Goal: Information Seeking & Learning: Learn about a topic

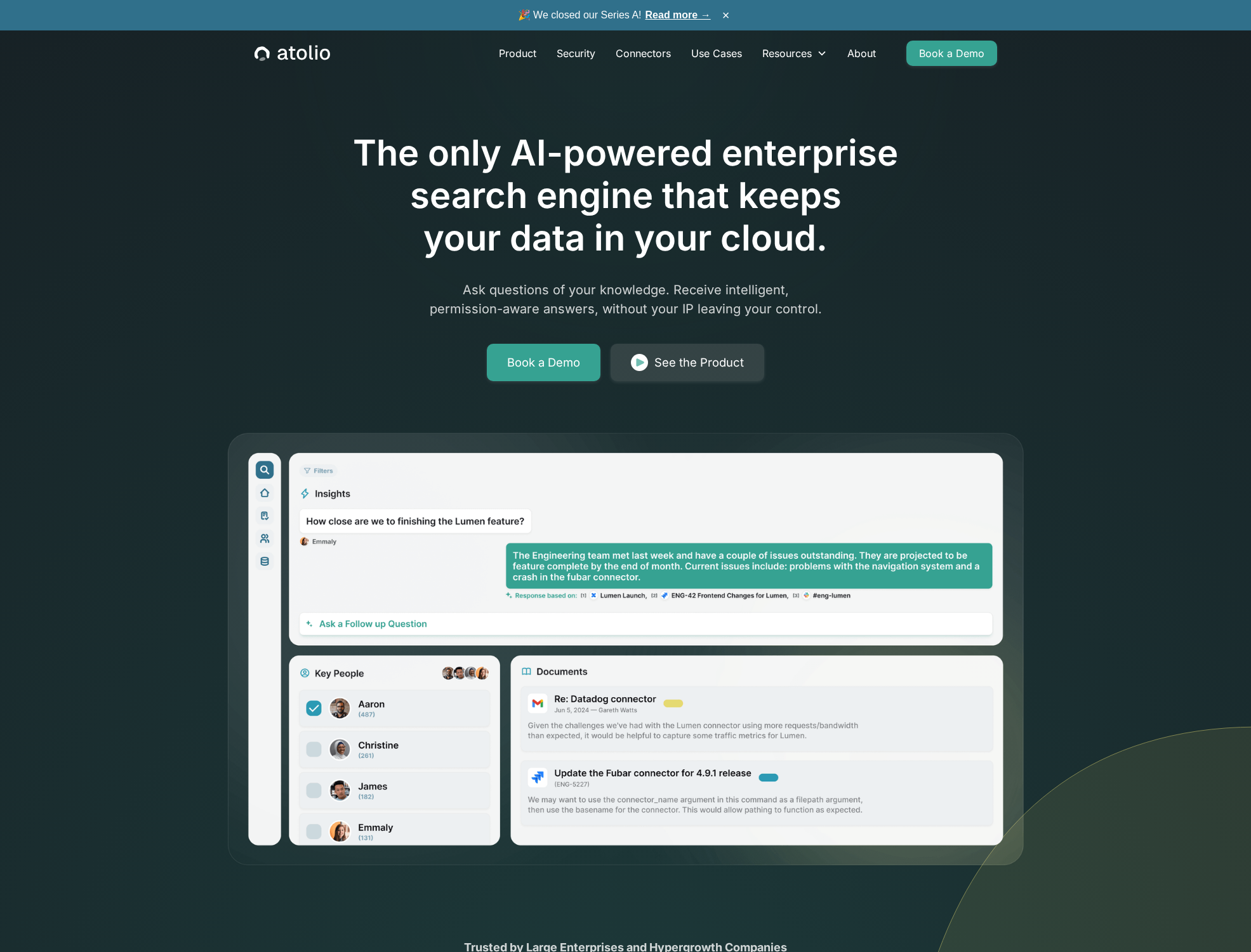
click at [1080, 249] on icon at bounding box center [1076, 621] width 348 height 925
click at [1080, 243] on icon at bounding box center [1076, 621] width 348 height 925
click at [682, 10] on link "Read more →" at bounding box center [678, 15] width 66 height 11
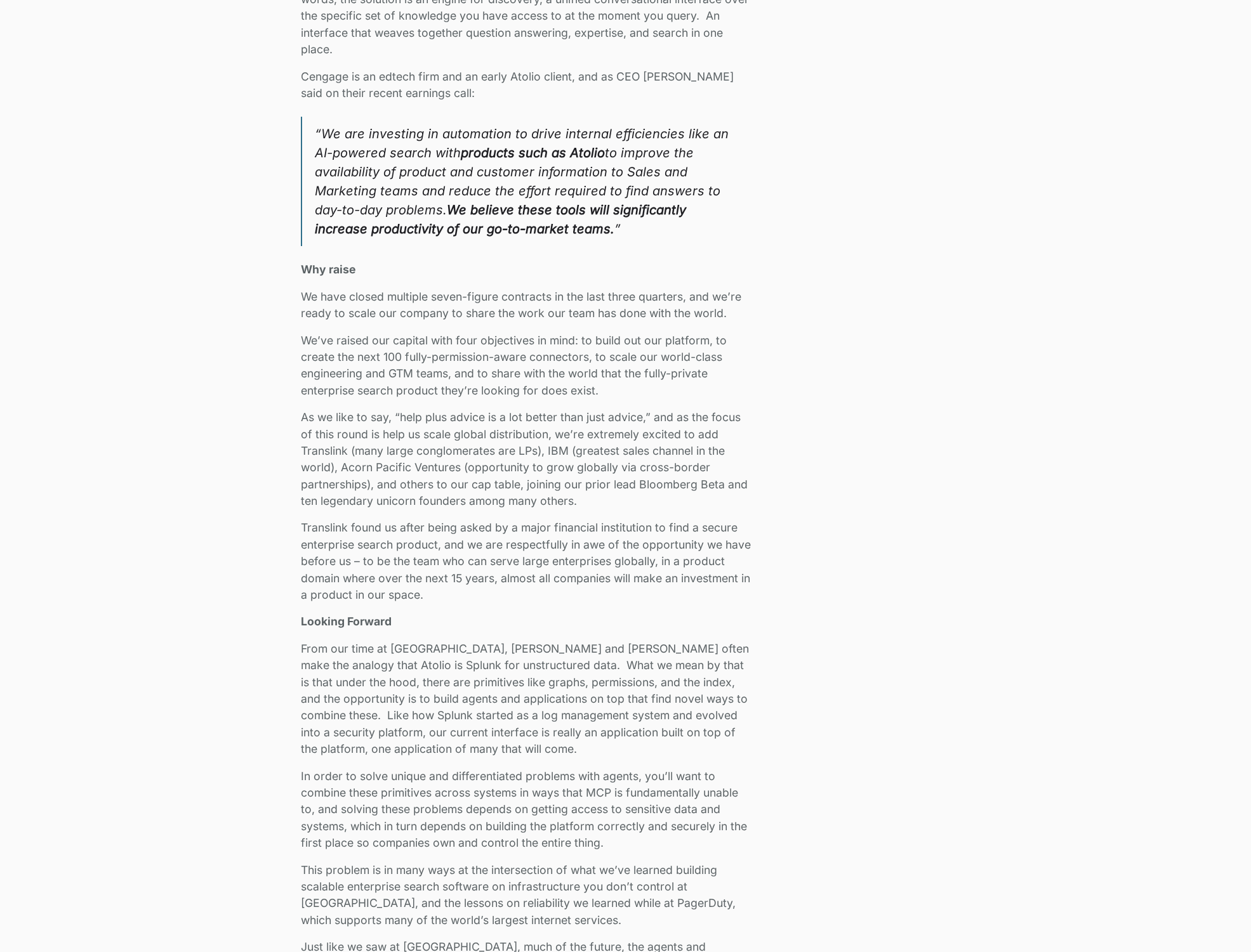
scroll to position [1619, 0]
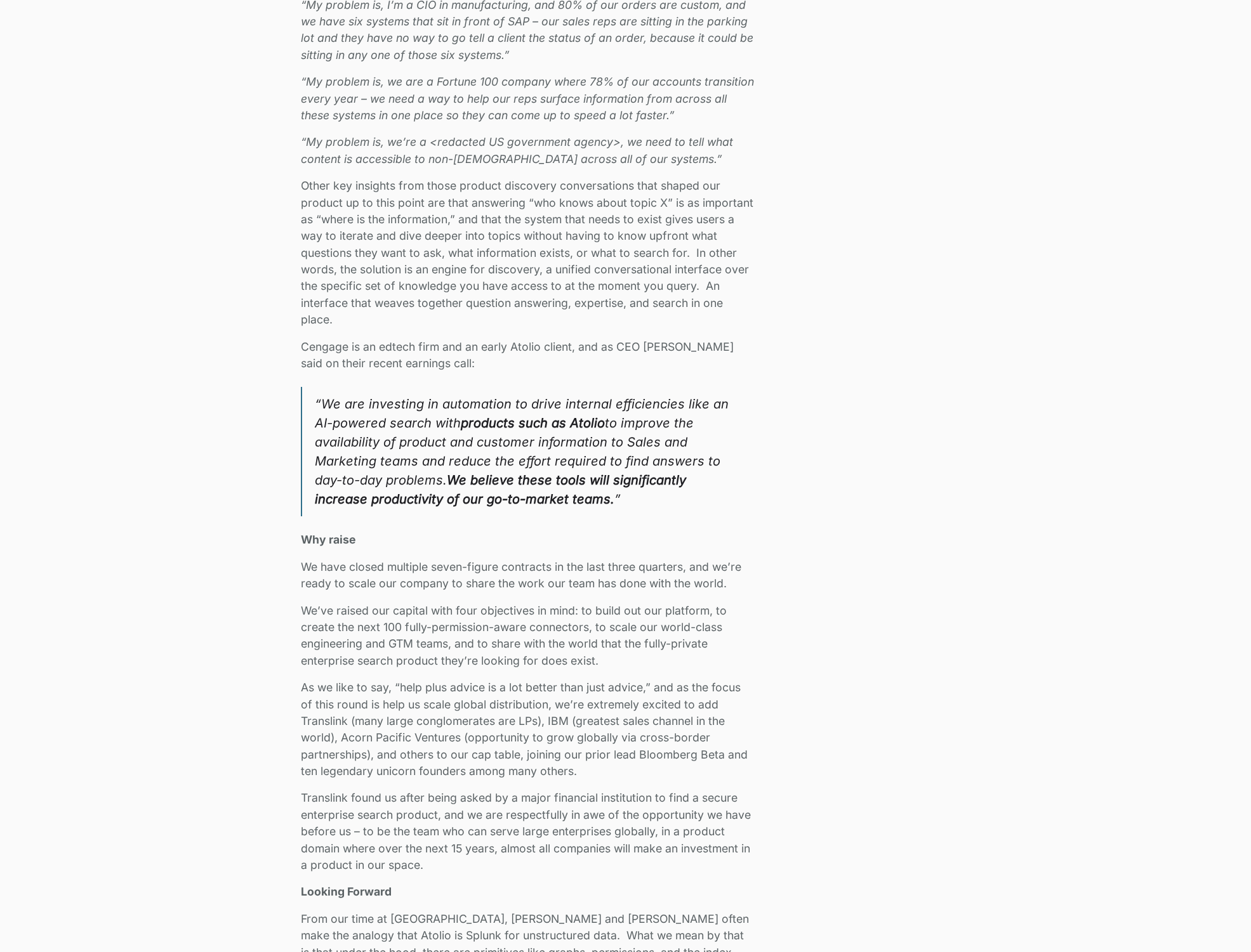
click at [199, 593] on div "We closed our Series A and have raised $24M in total funding to bring secure AI…" at bounding box center [626, 184] width 1251 height 2827
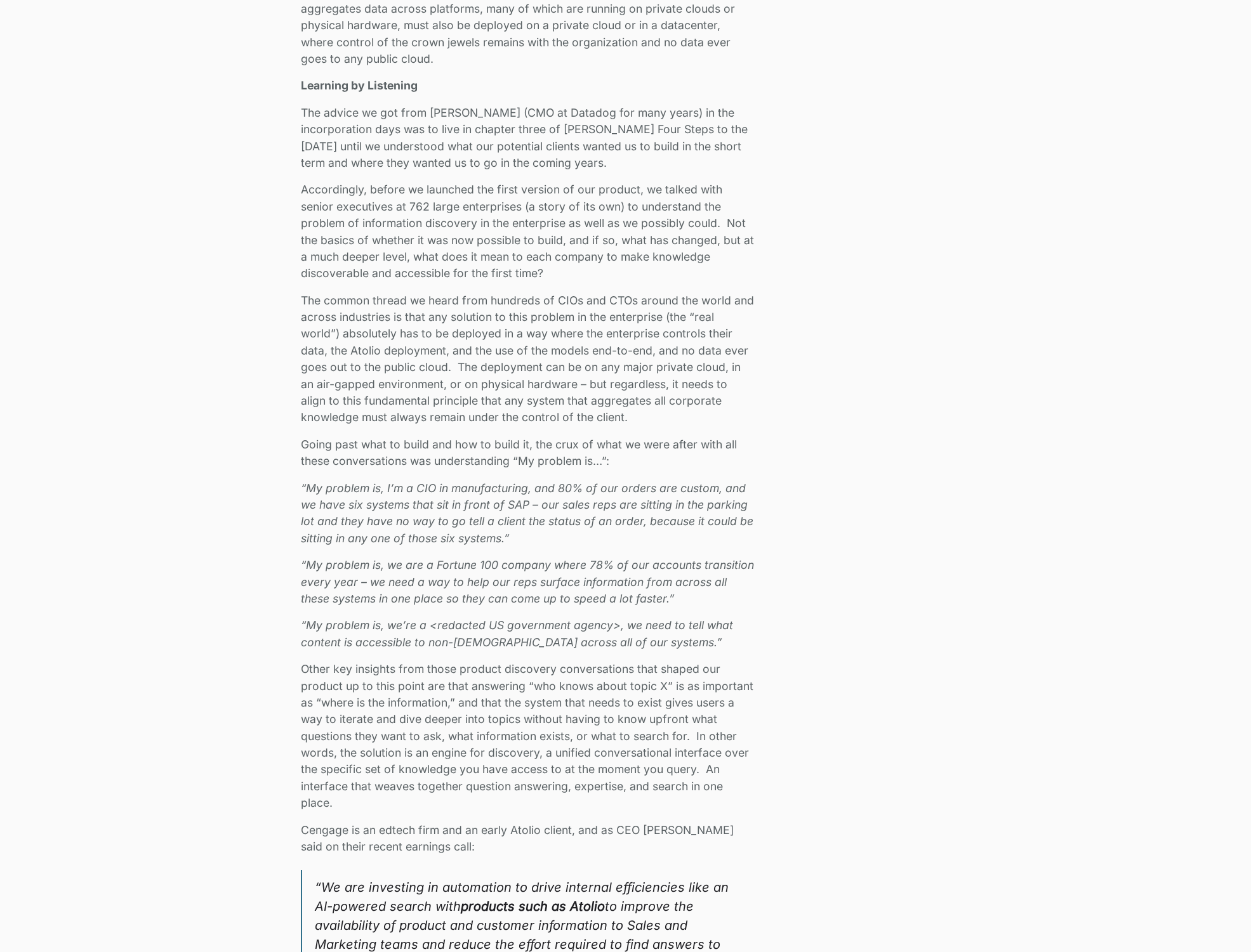
click at [199, 593] on div "We closed our Series A and have raised $24M in total funding to bring secure AI…" at bounding box center [626, 667] width 1251 height 2827
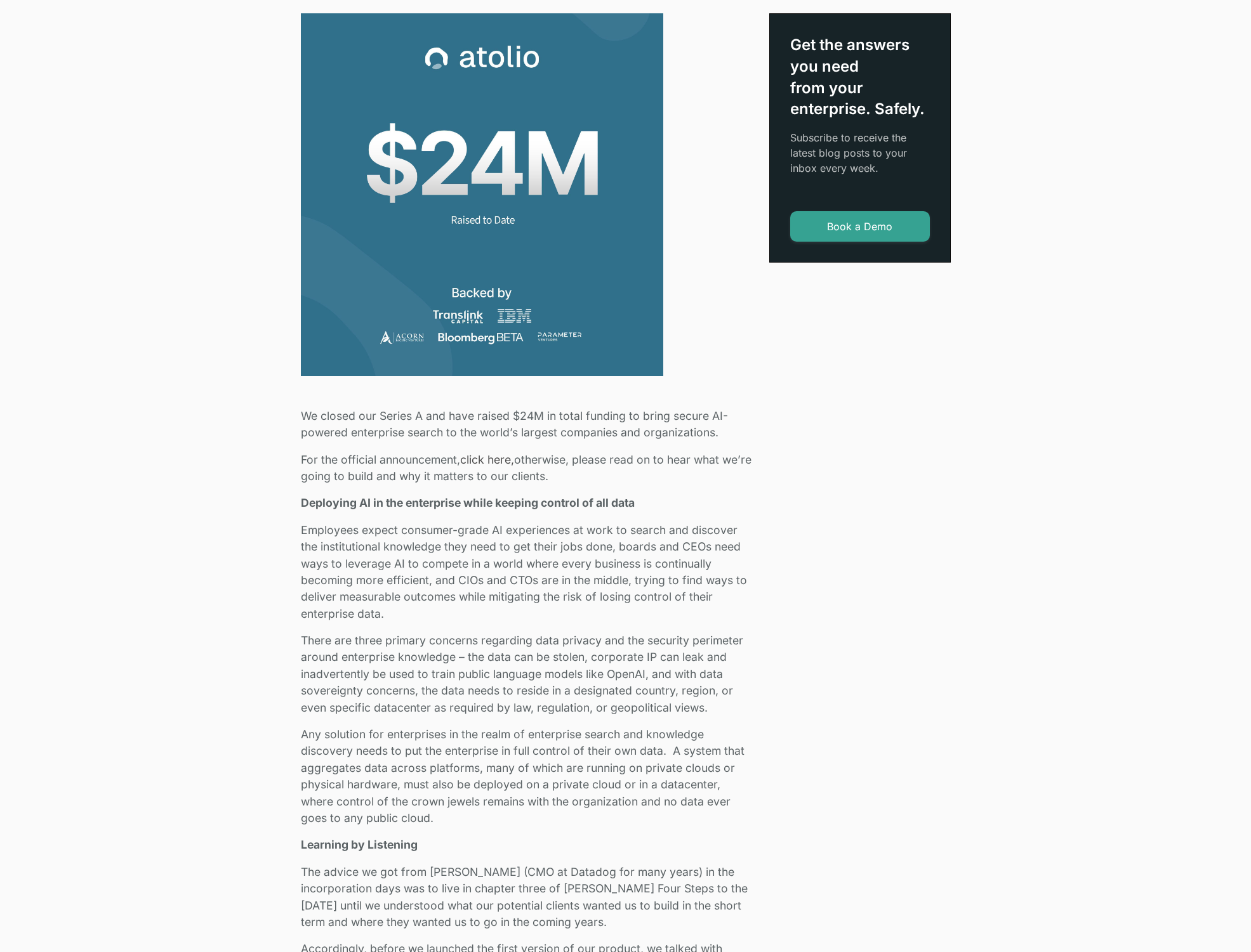
scroll to position [1683, 0]
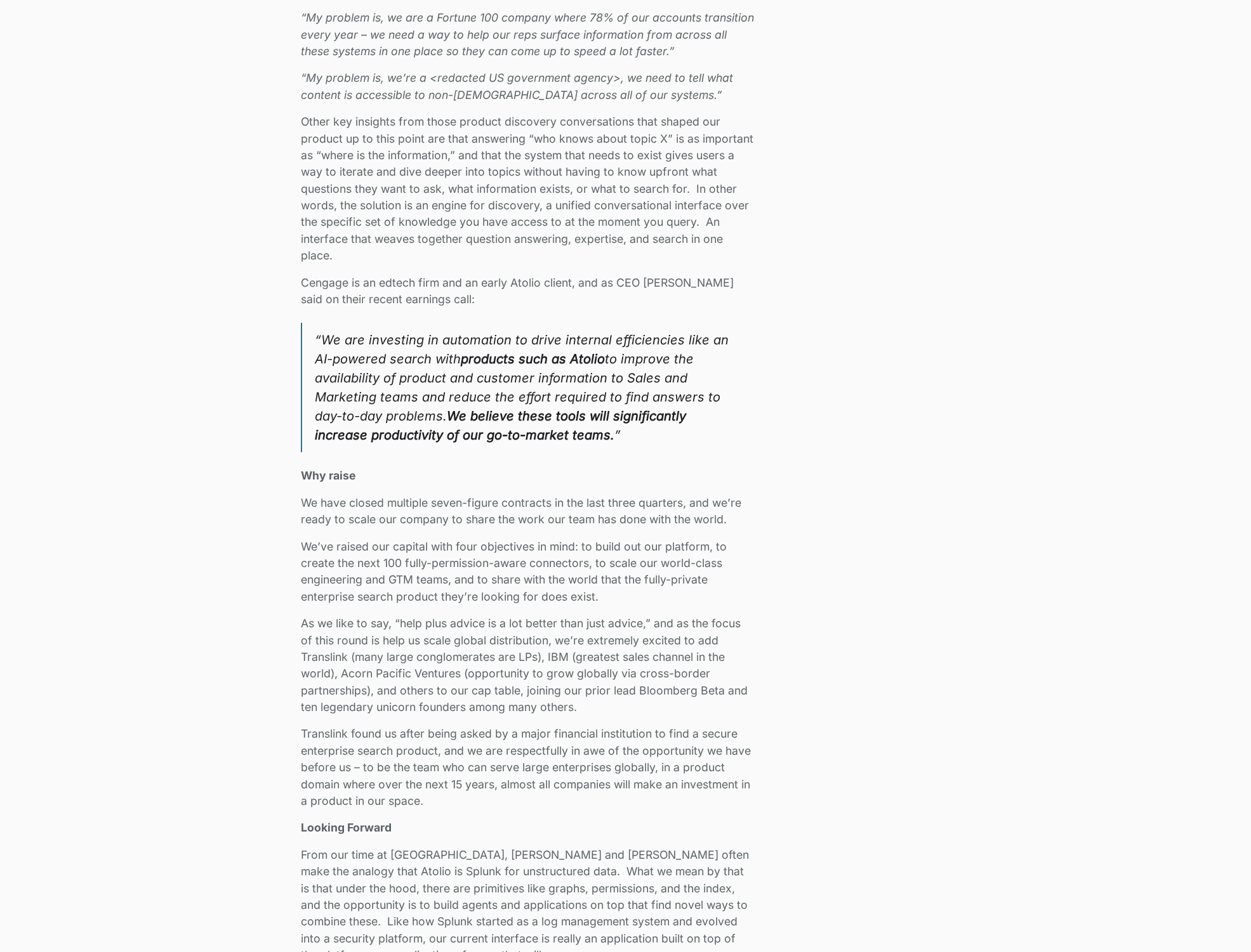
click at [199, 593] on div "We closed our Series A and have raised $24M in total funding to bring secure AI…" at bounding box center [626, 119] width 1251 height 2827
drag, startPoint x: 298, startPoint y: 500, endPoint x: 764, endPoint y: 521, distance: 466.5
click at [764, 521] on div "We closed our Series A and have raised $24M in total funding to bring secure AI…" at bounding box center [626, 119] width 1251 height 2827
copy p "We have closed multiple seven-figure contracts in the last three quarters, and …"
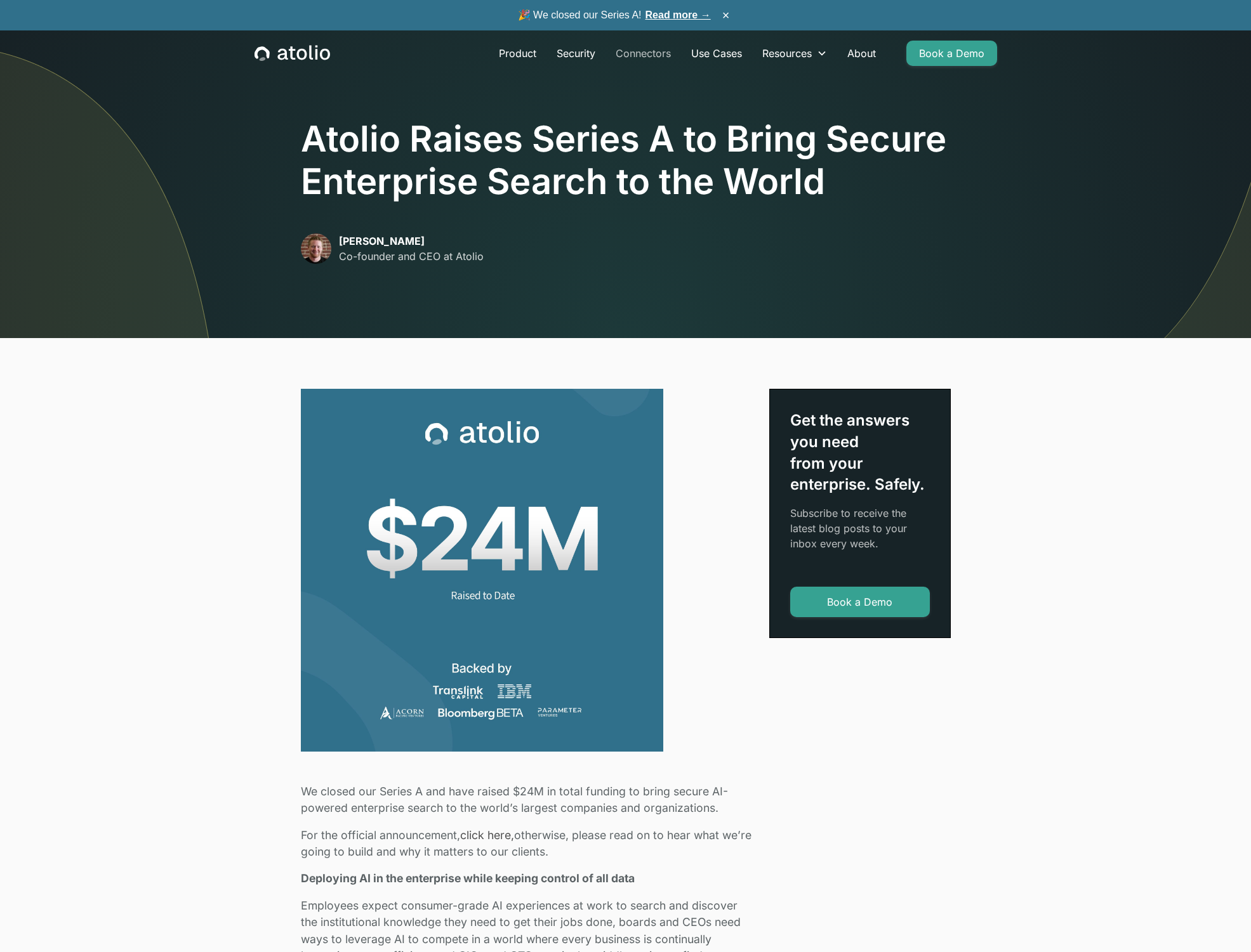
click at [637, 52] on link "Connectors" at bounding box center [643, 53] width 75 height 25
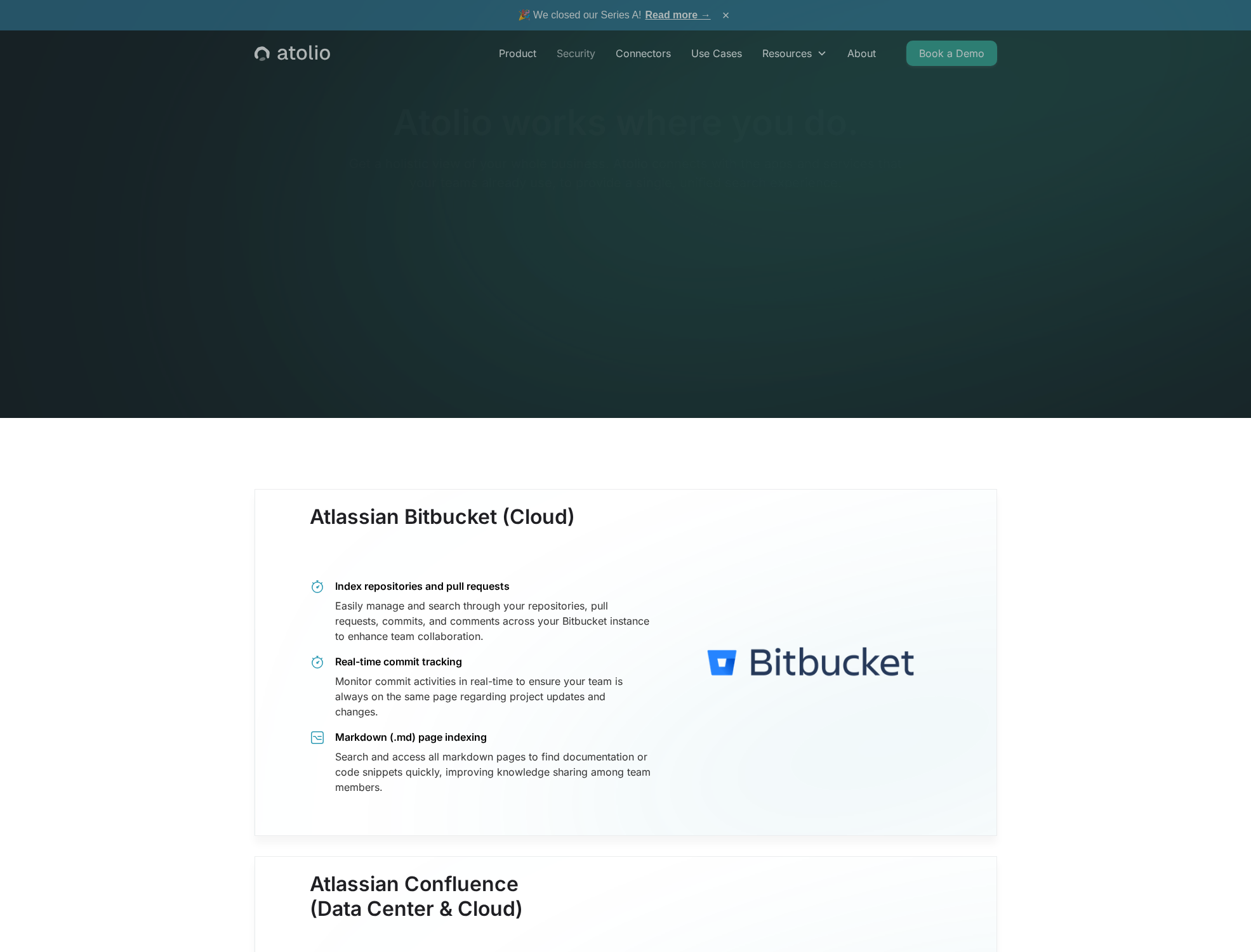
click at [568, 56] on link "Security" at bounding box center [576, 53] width 59 height 25
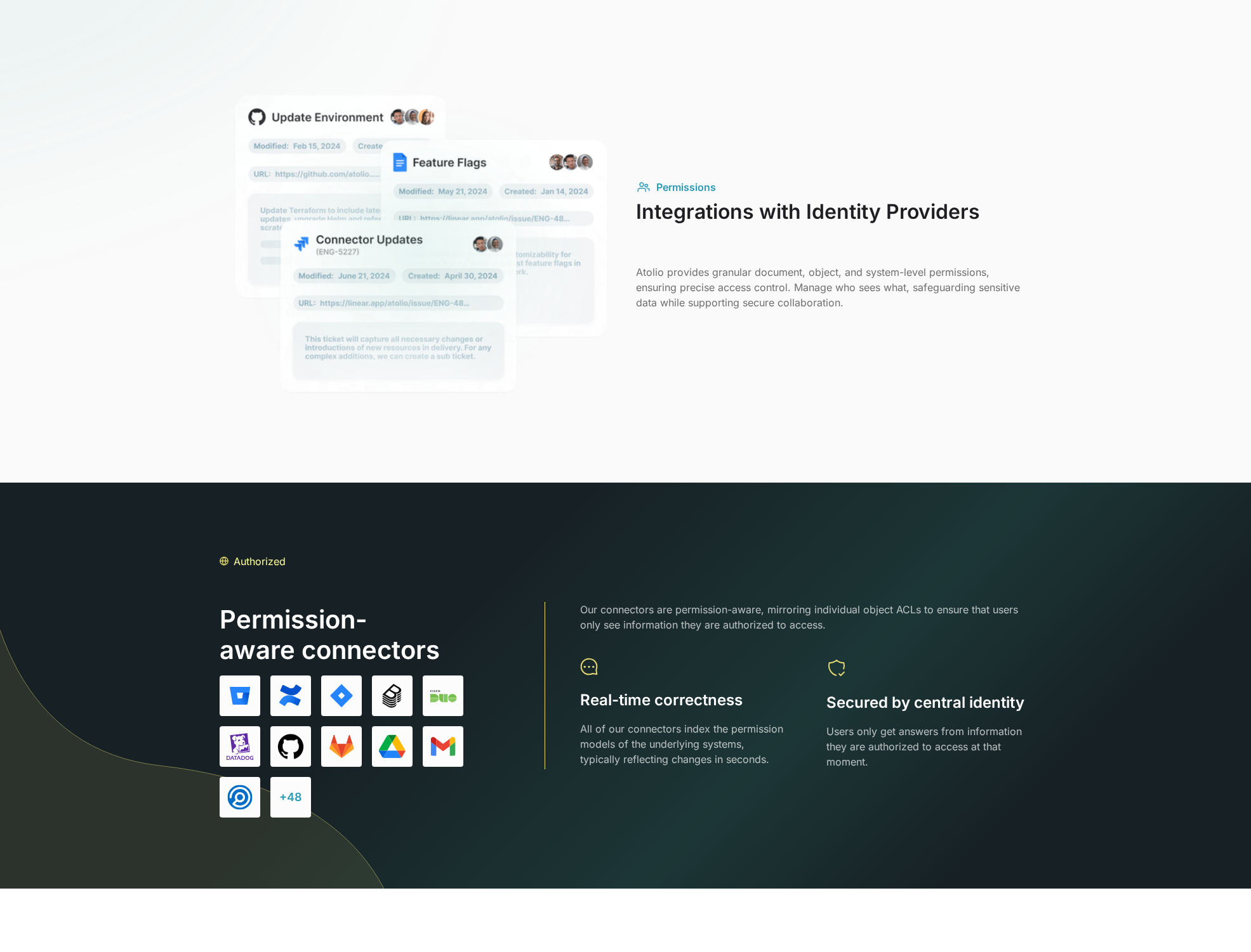
scroll to position [1112, 0]
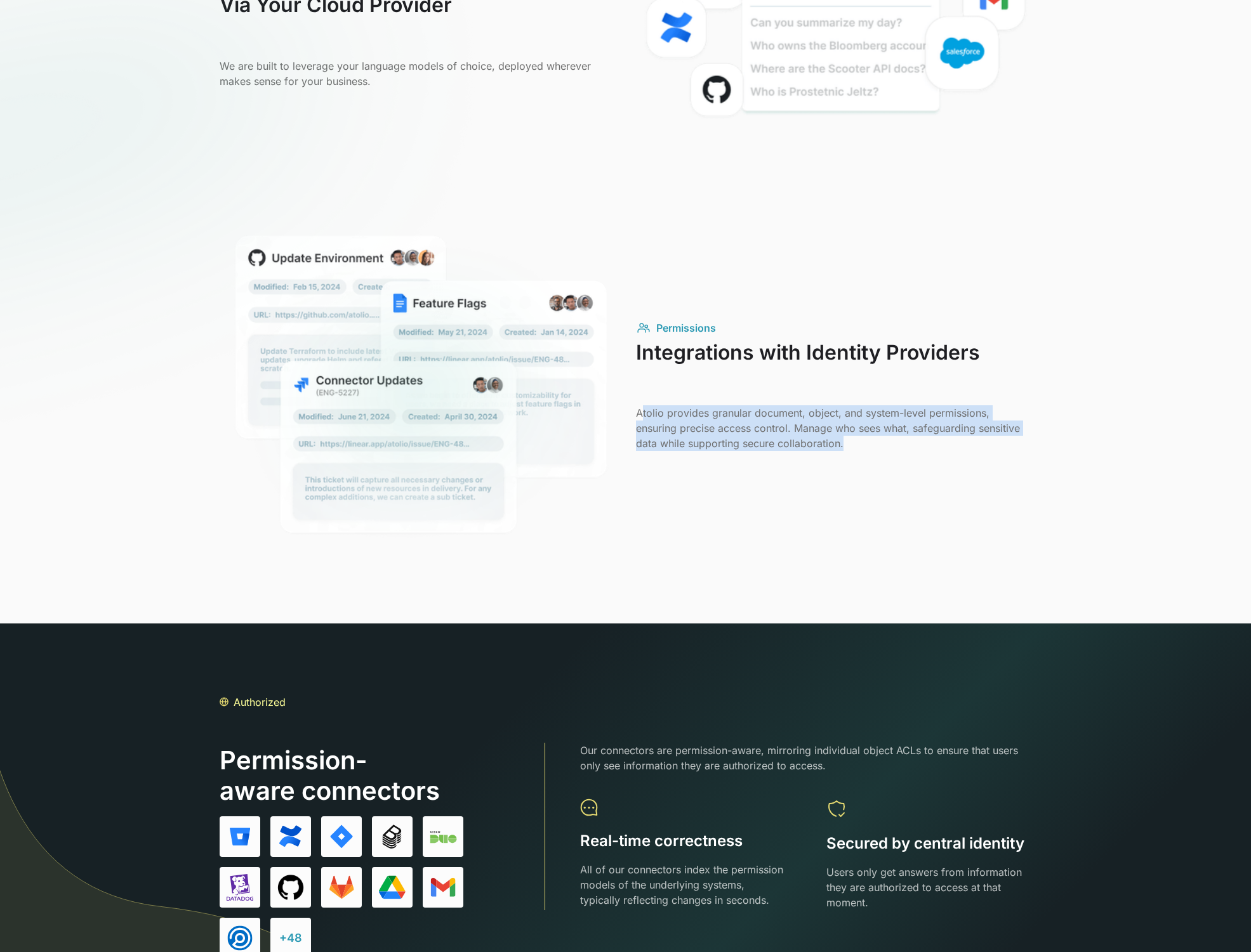
drag, startPoint x: 639, startPoint y: 414, endPoint x: 873, endPoint y: 470, distance: 240.6
click at [873, 470] on div "Permissions Integrations with Identity Providers Atolio provides granular docum…" at bounding box center [626, 386] width 812 height 332
drag, startPoint x: 873, startPoint y: 448, endPoint x: 634, endPoint y: 410, distance: 242.0
click at [634, 410] on div "Permissions Integrations with Identity Providers Atolio provides granular docum…" at bounding box center [626, 386] width 812 height 332
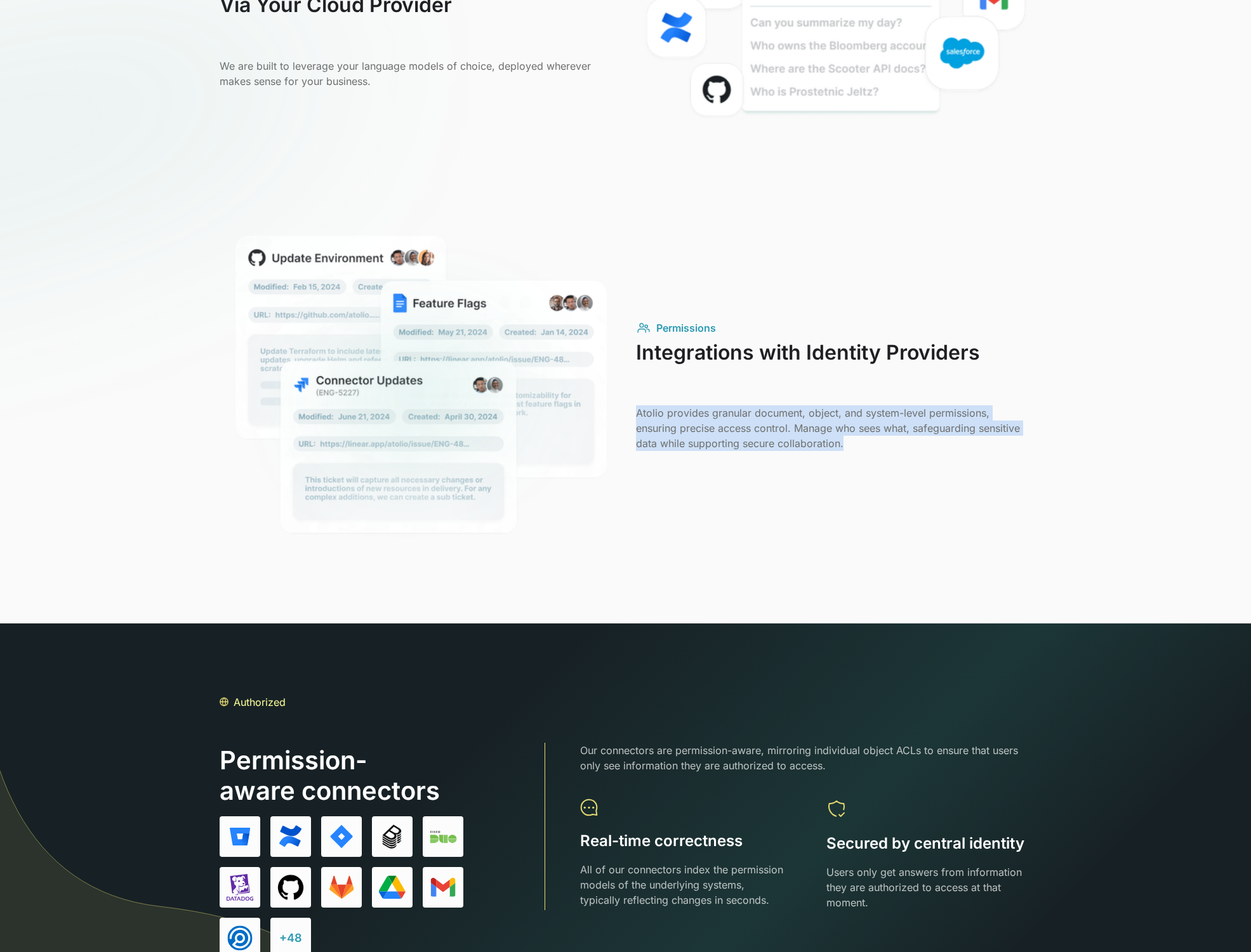
copy p "Atolio provides granular document, object, and system-level permissions, ensuri…"
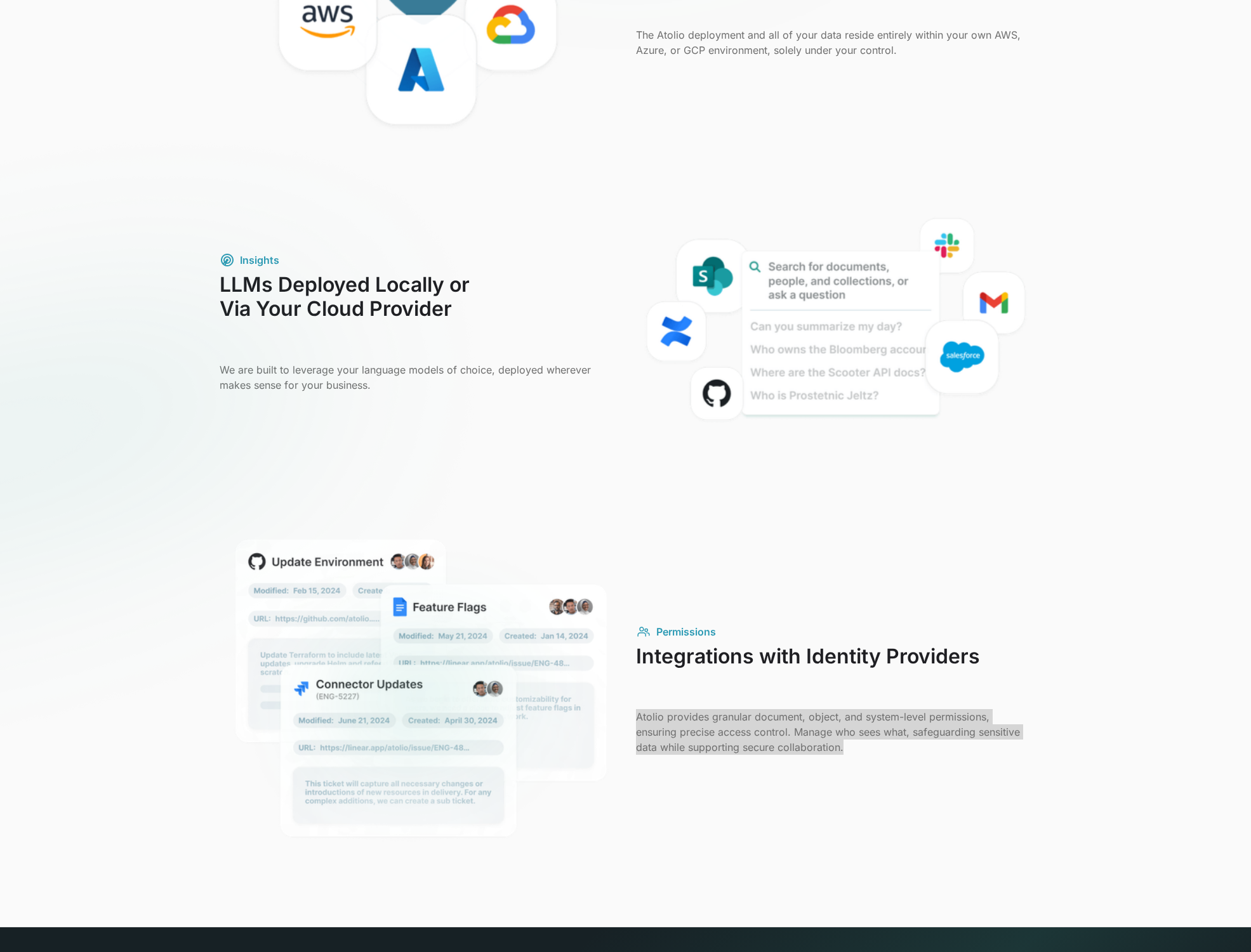
scroll to position [738, 0]
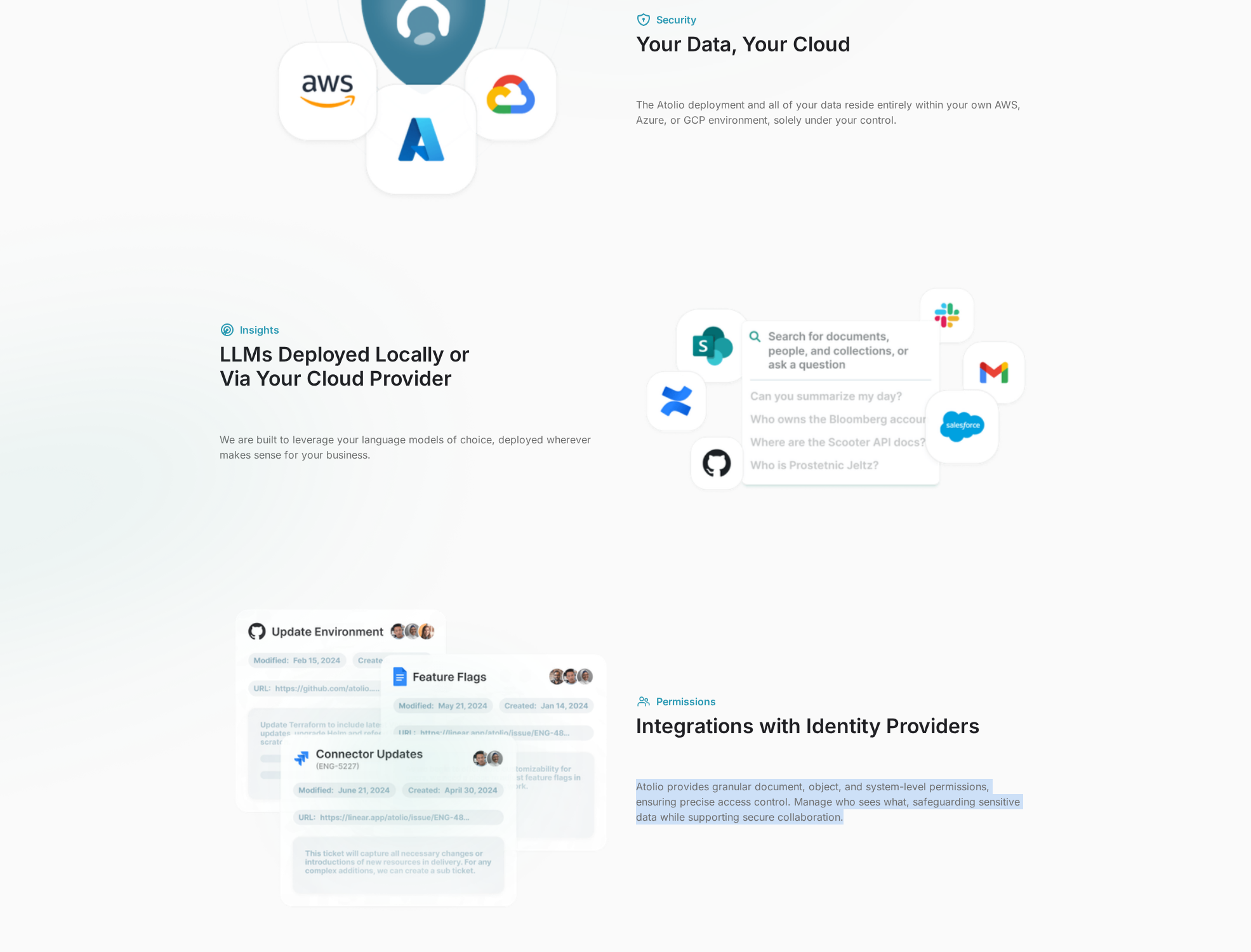
click at [255, 463] on img at bounding box center [278, 516] width 556 height 711
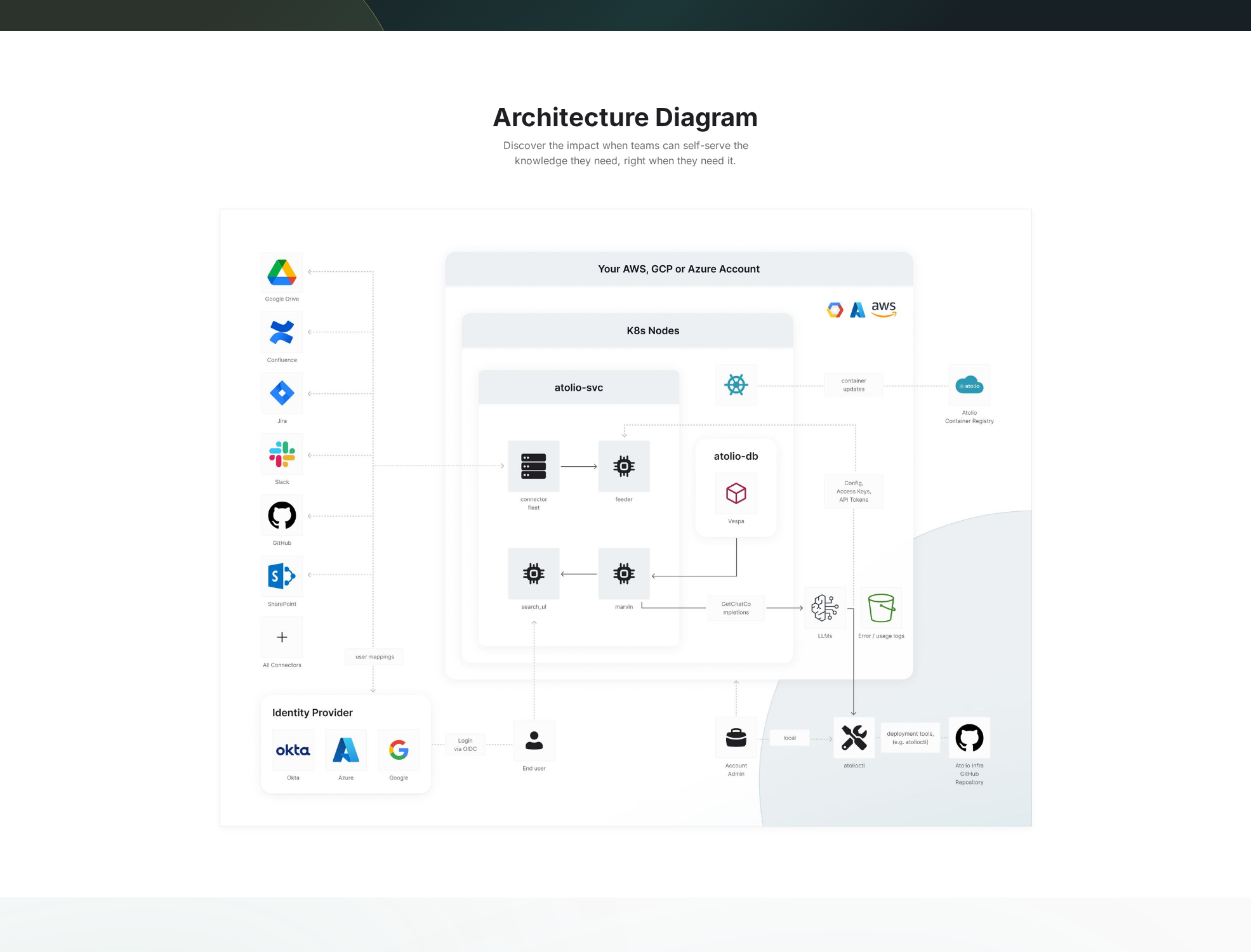
scroll to position [2135, 0]
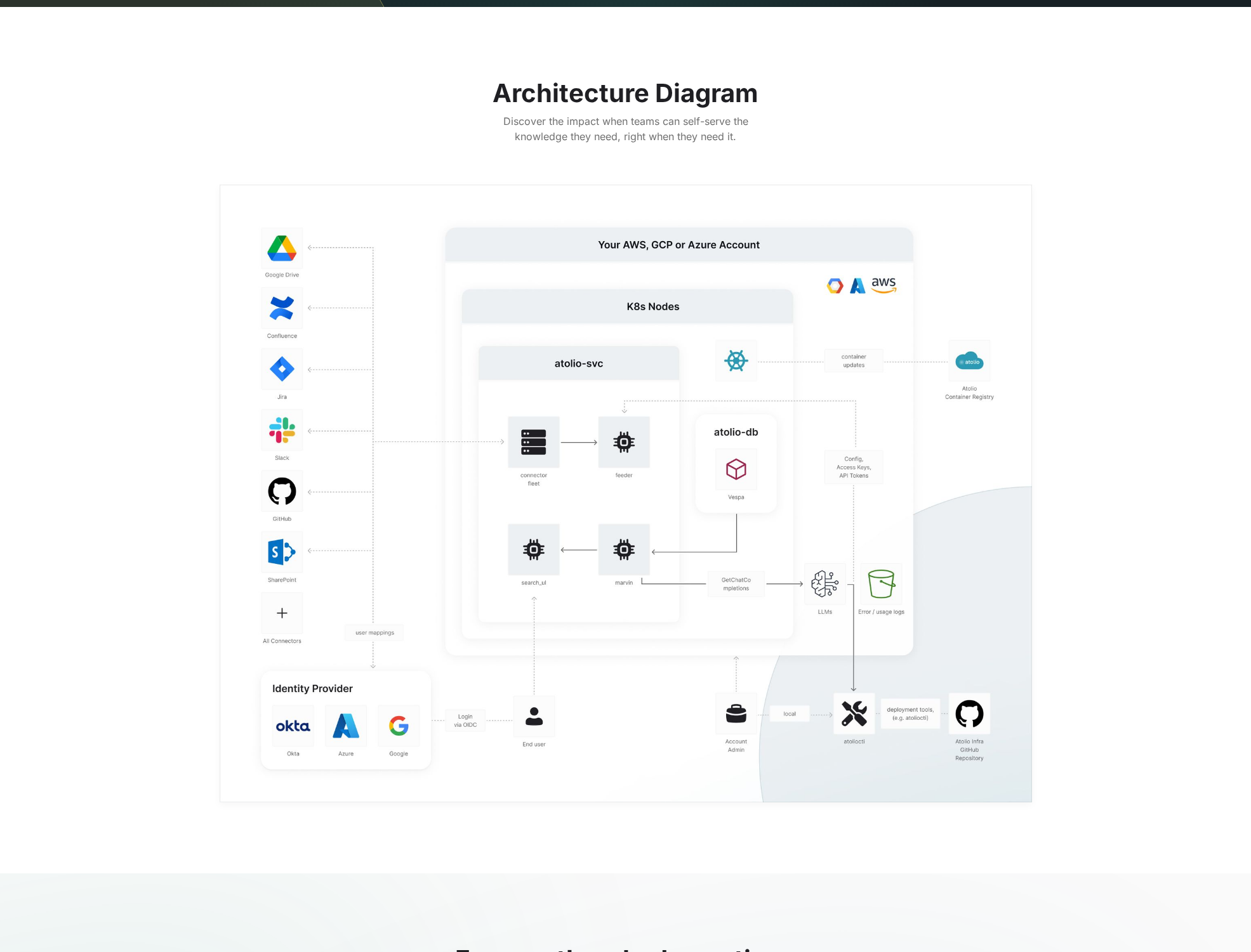
click at [127, 490] on div "Architecture Diagram Discover the impact when teams can self-serve the knowledg…" at bounding box center [626, 440] width 1251 height 867
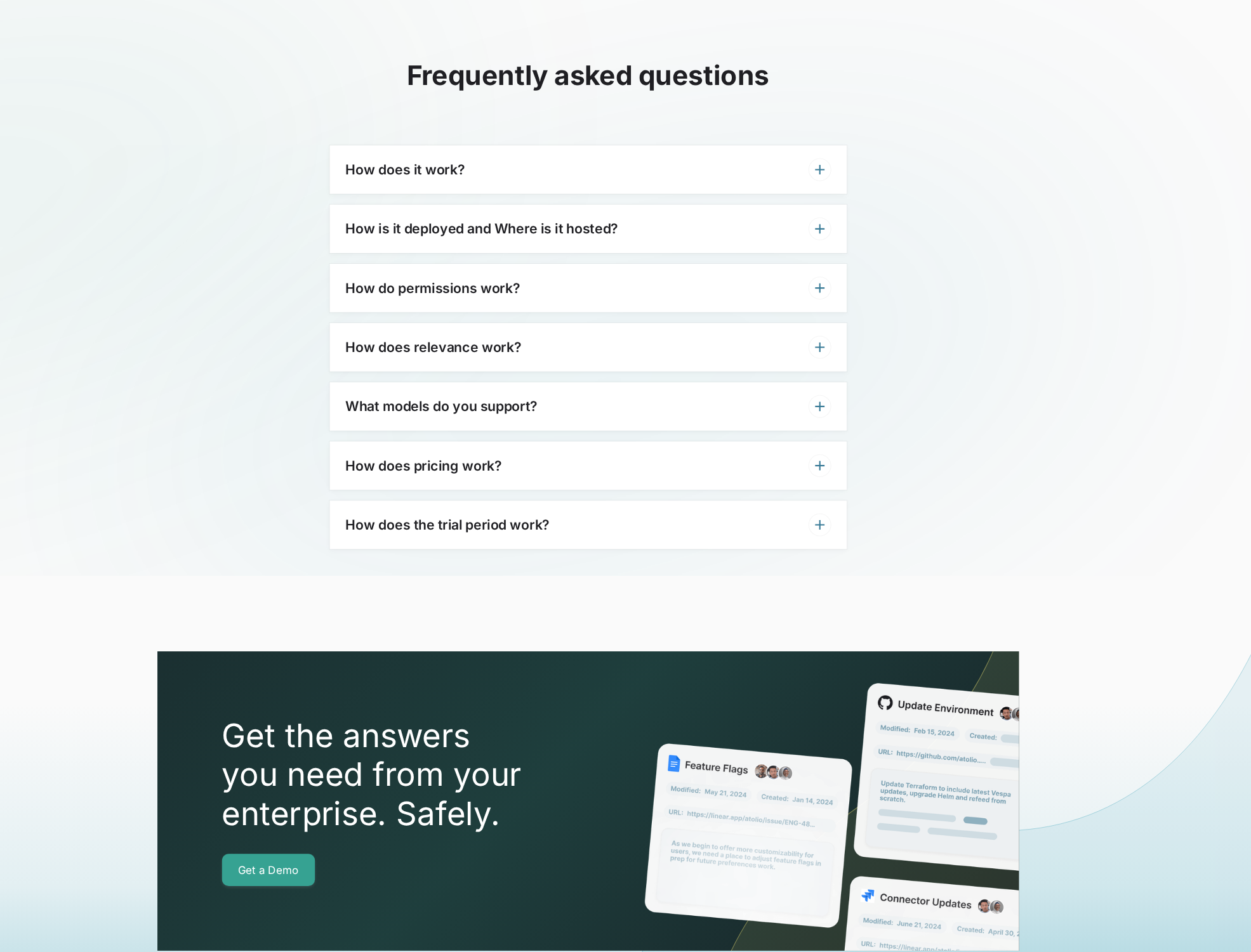
scroll to position [3245, 0]
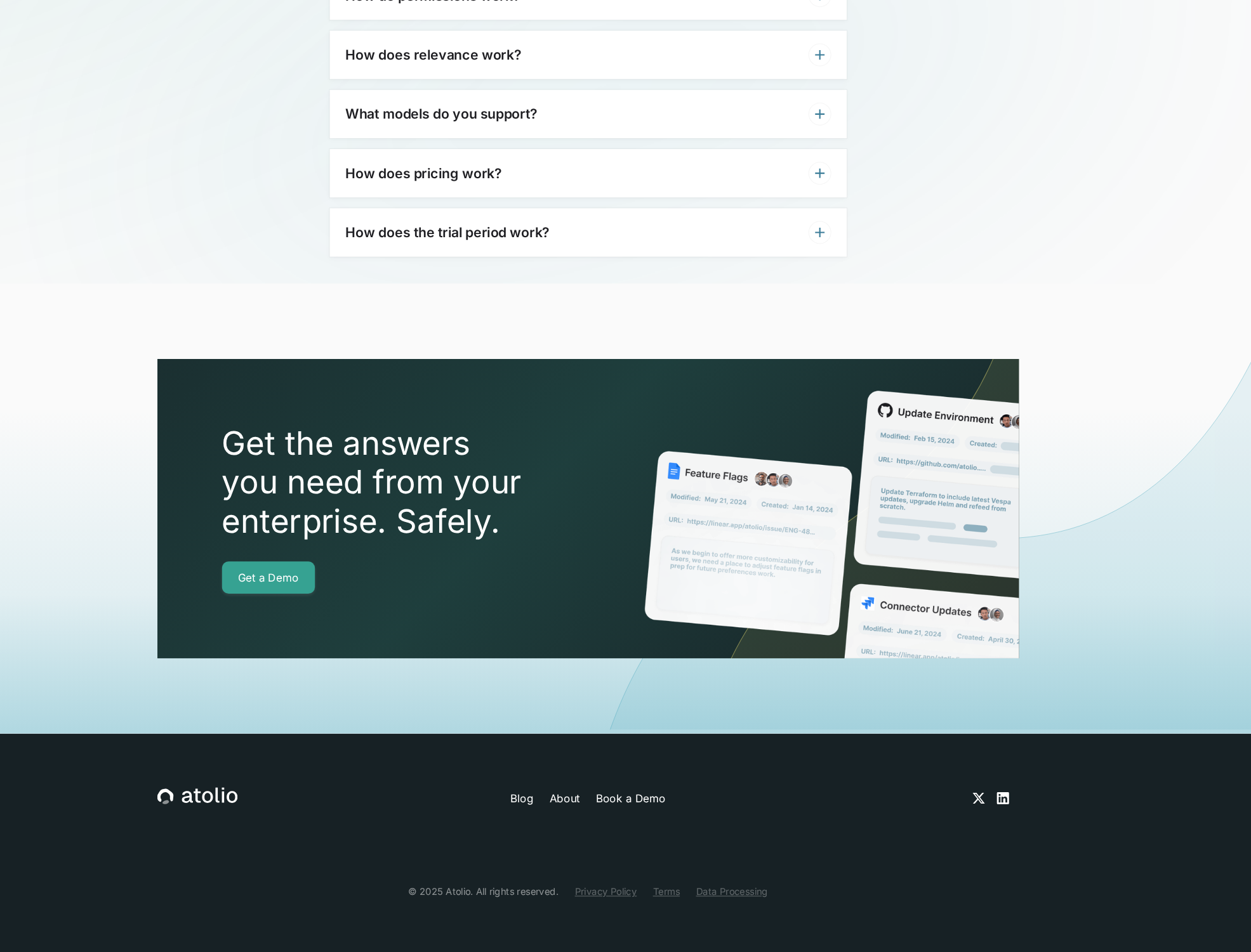
click at [558, 798] on div "Blog About Book a Demo" at bounding box center [626, 807] width 812 height 21
click at [567, 807] on link "Blog" at bounding box center [563, 807] width 21 height 15
click at [552, 264] on div "How does the trial period work?" at bounding box center [626, 274] width 488 height 46
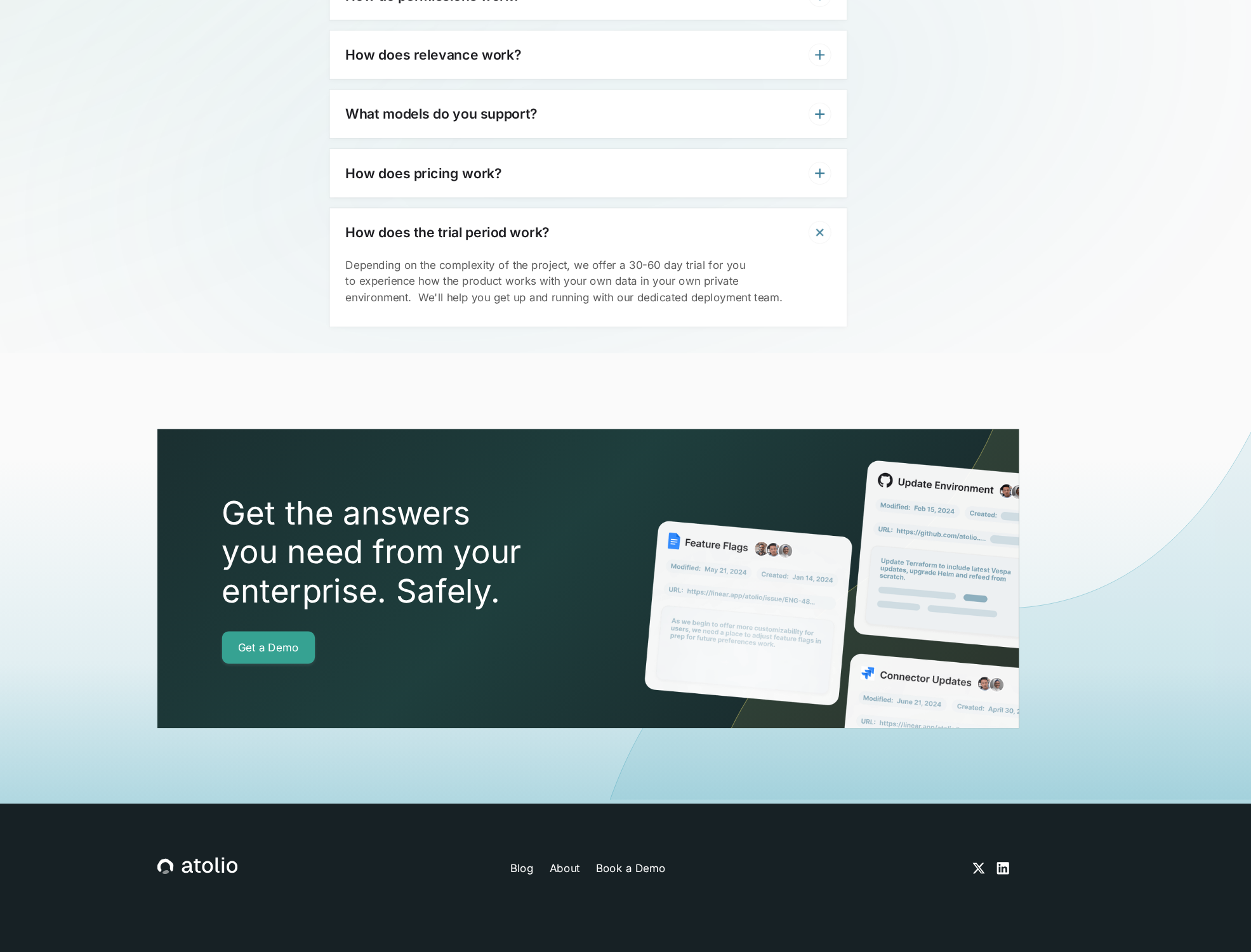
scroll to position [3244, 0]
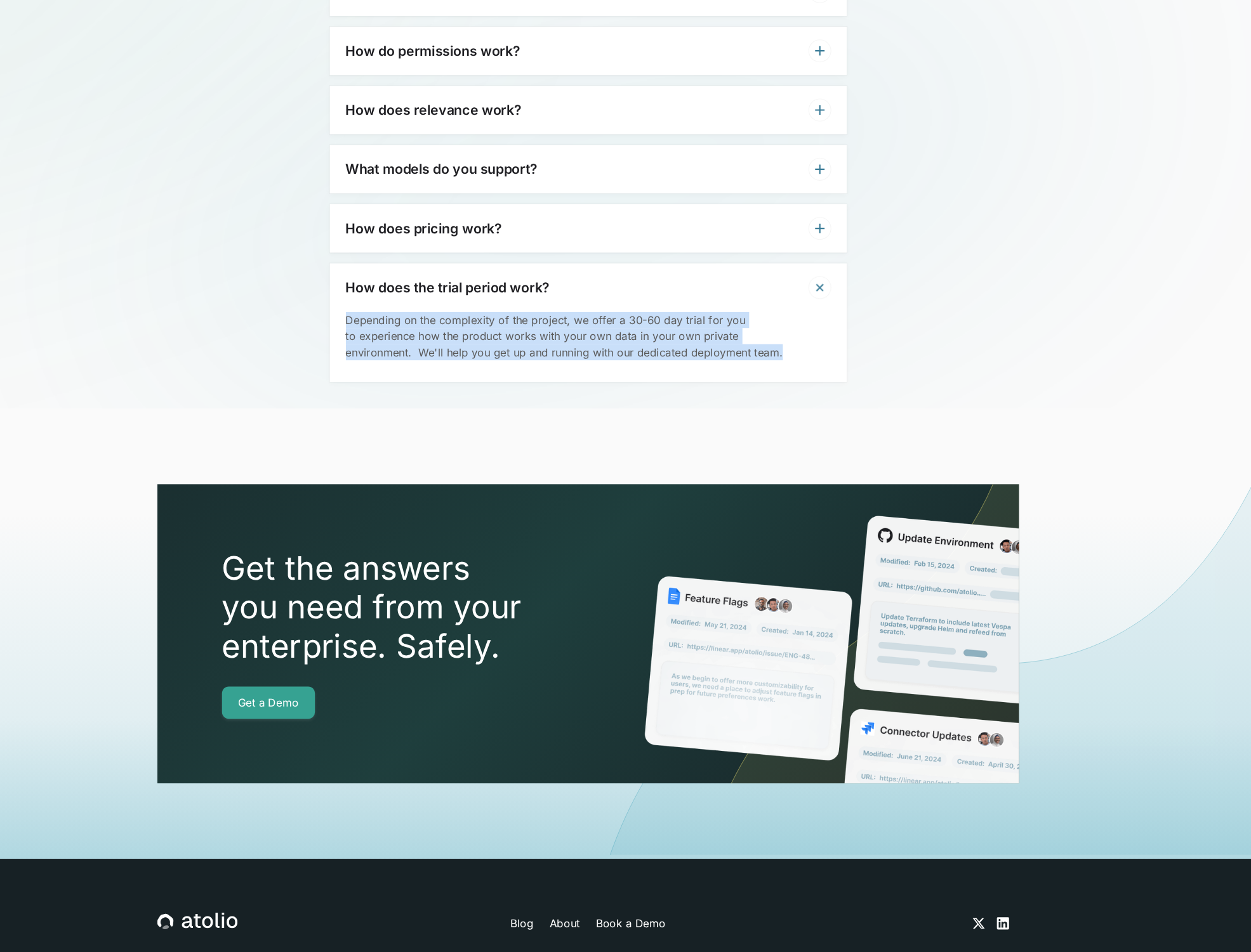
drag, startPoint x: 392, startPoint y: 301, endPoint x: 845, endPoint y: 340, distance: 454.7
click at [845, 340] on div "Depending on the complexity of the project, we offer a 30-60 day trial for you …" at bounding box center [626, 330] width 488 height 66
copy p "Depending on the complexity of the project, we offer a 30-60 day trial for you …"
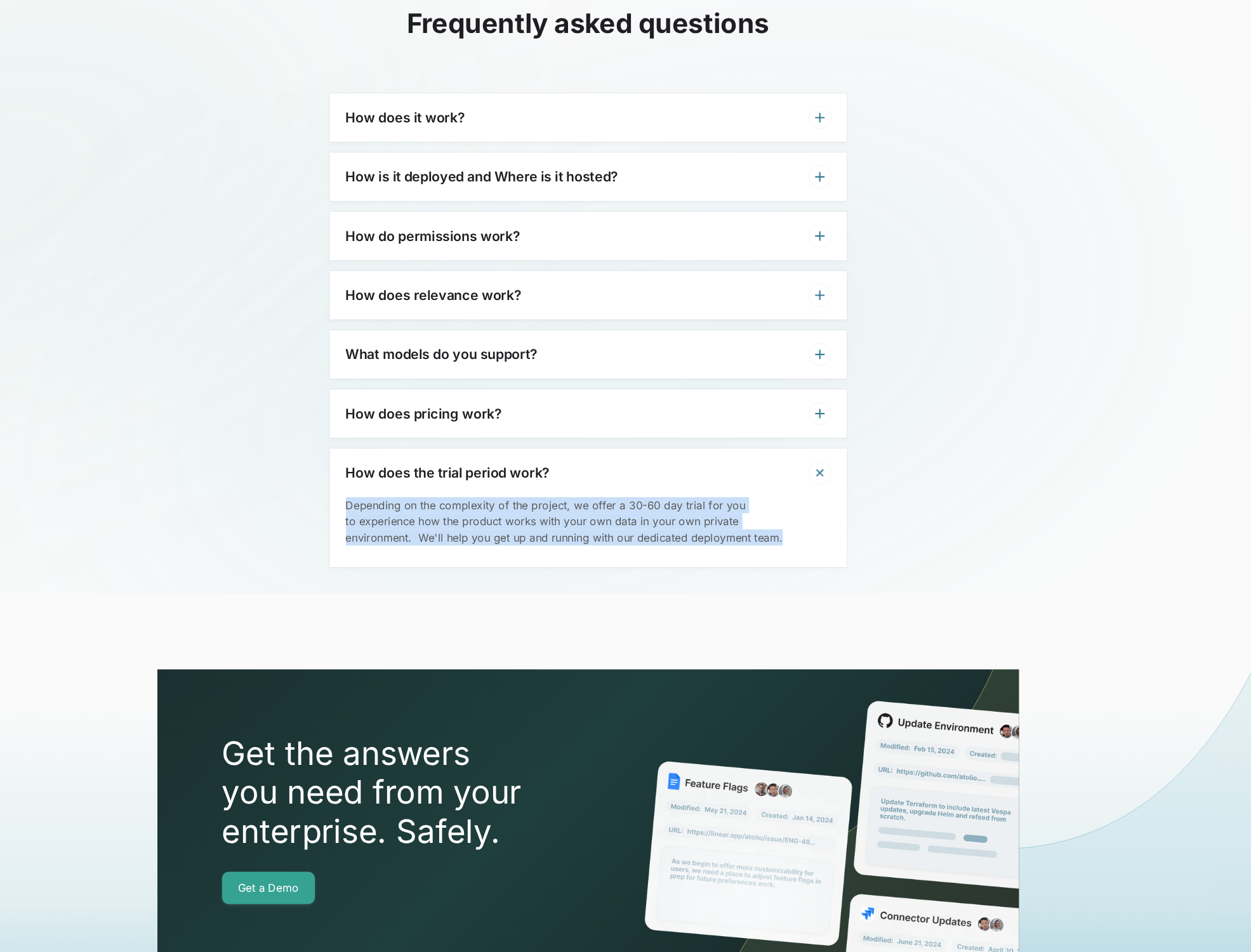
scroll to position [3066, 0]
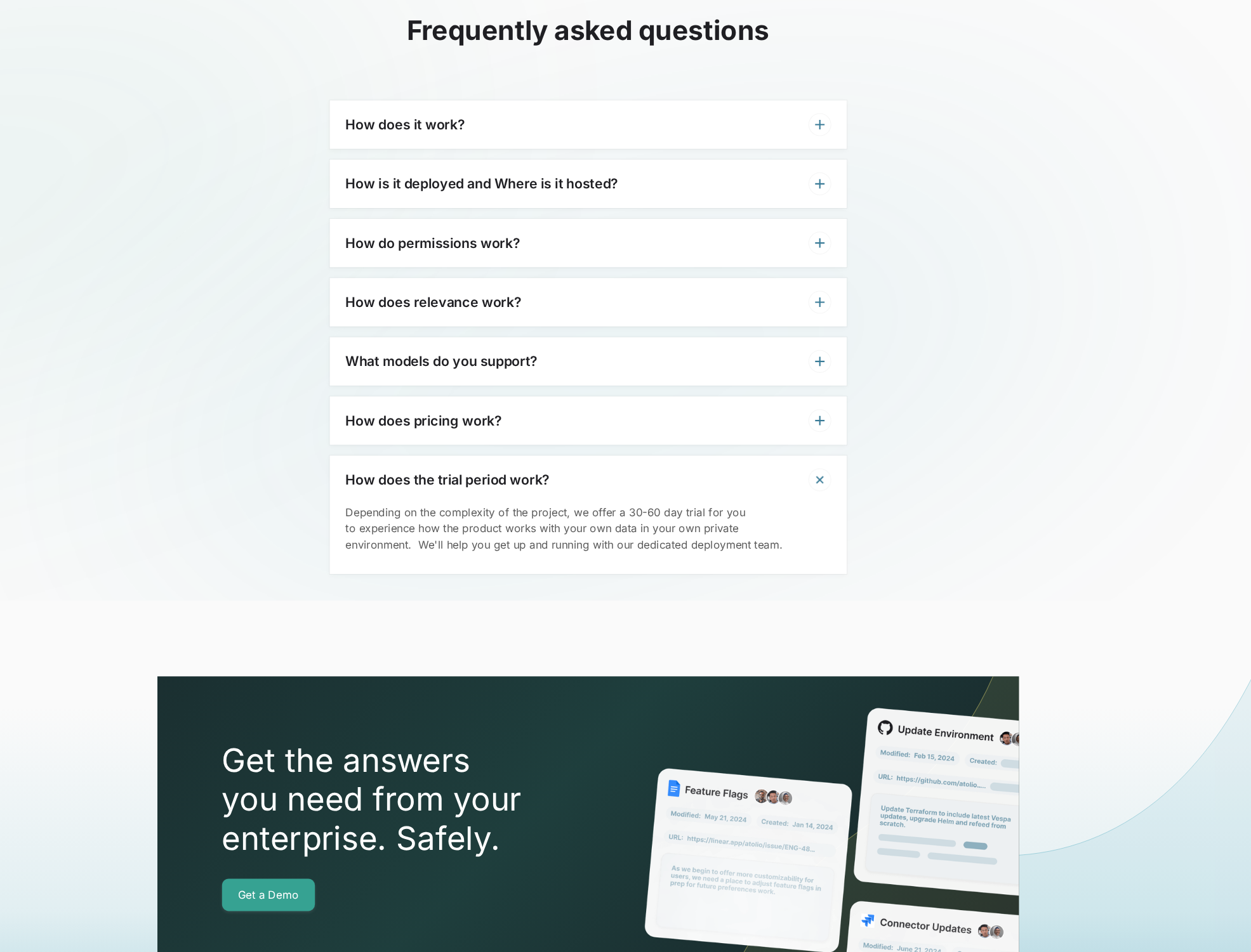
click at [535, 220] on div "How do permissions work?" at bounding box center [626, 229] width 488 height 46
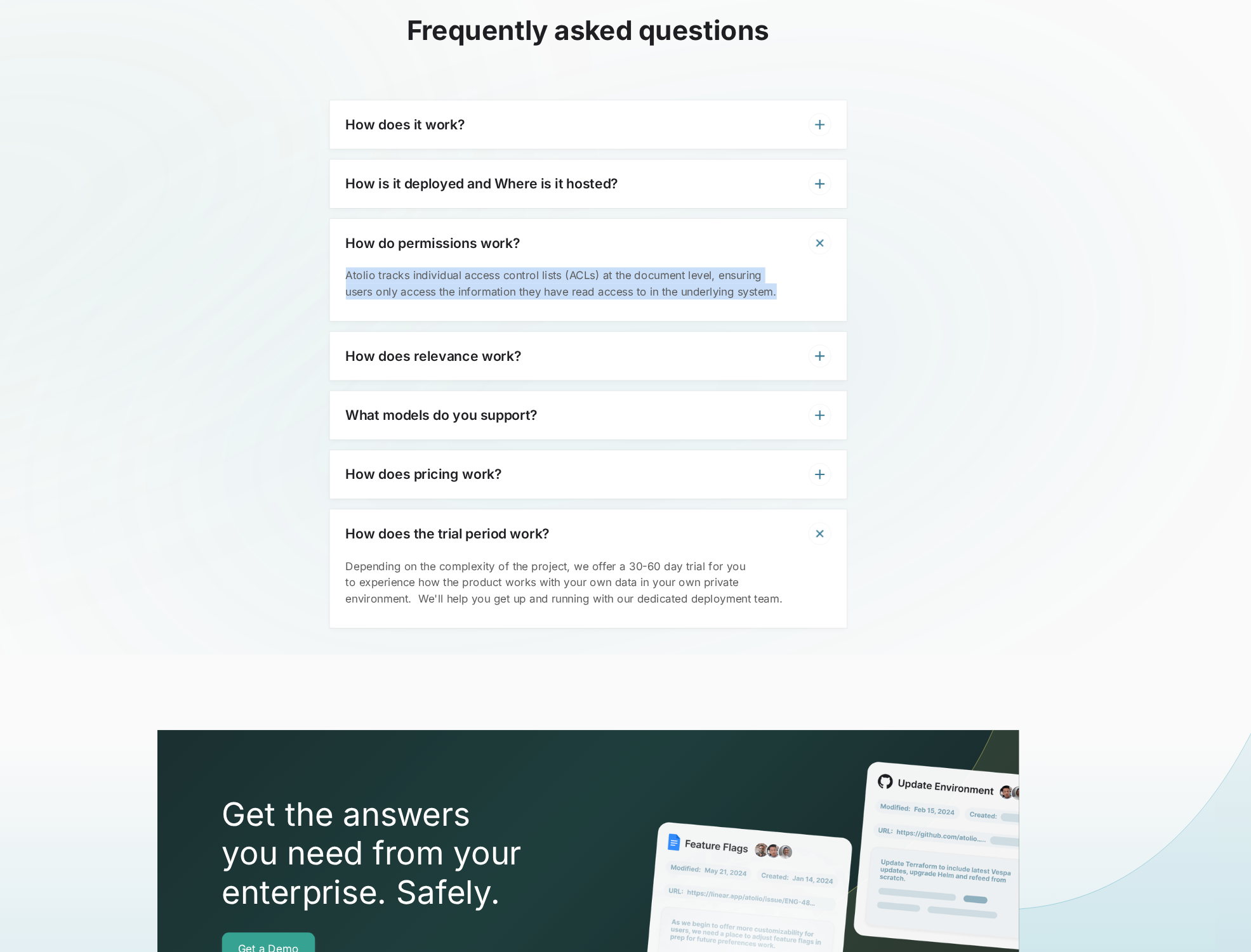
drag, startPoint x: 811, startPoint y: 291, endPoint x: 385, endPoint y: 260, distance: 427.1
click at [385, 260] on div "Atolio tracks individual access control lists (ACLs) at the document level, ens…" at bounding box center [626, 277] width 488 height 51
copy p "Atolio tracks individual access control lists (ACLs) at the document level, ens…"
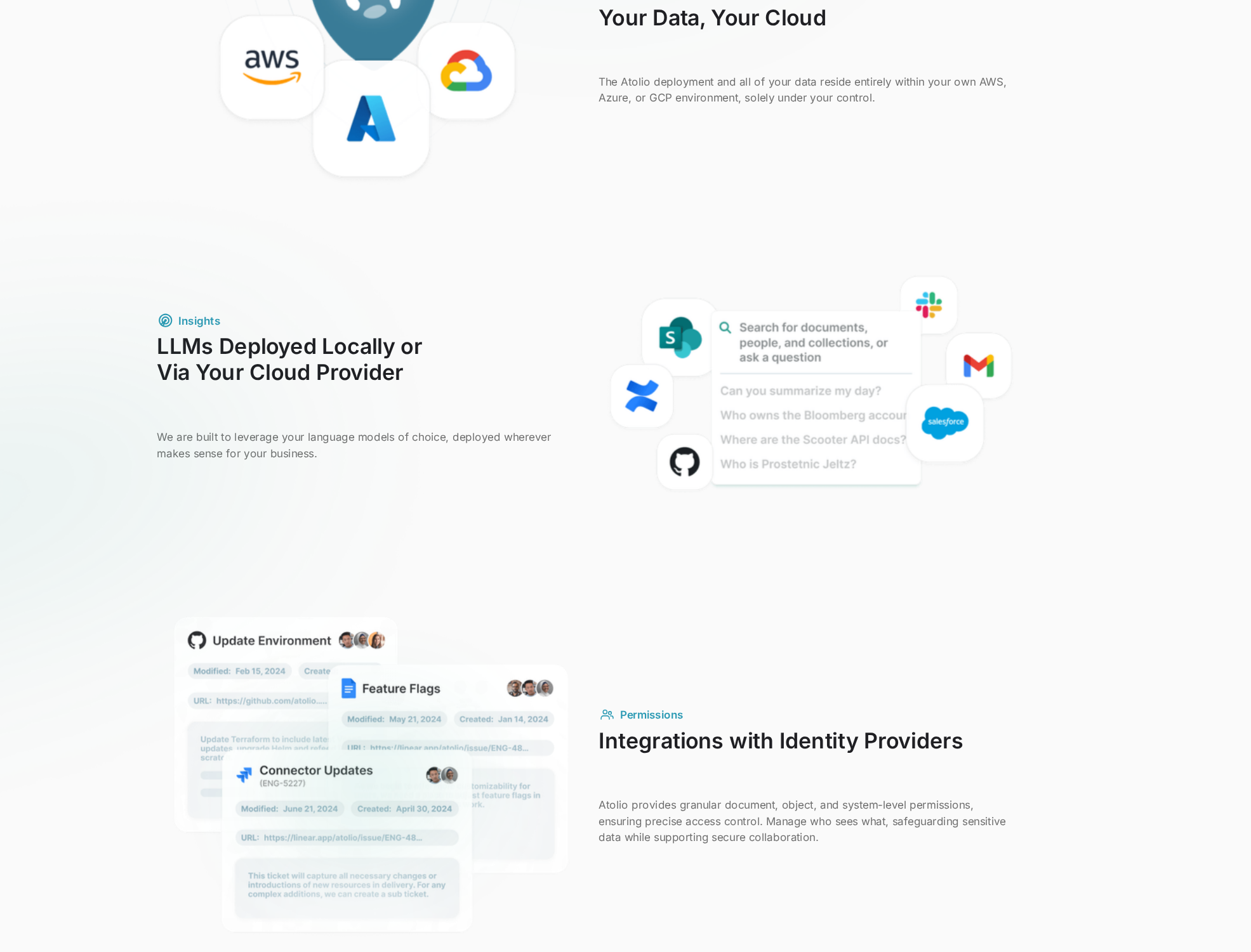
scroll to position [0, 0]
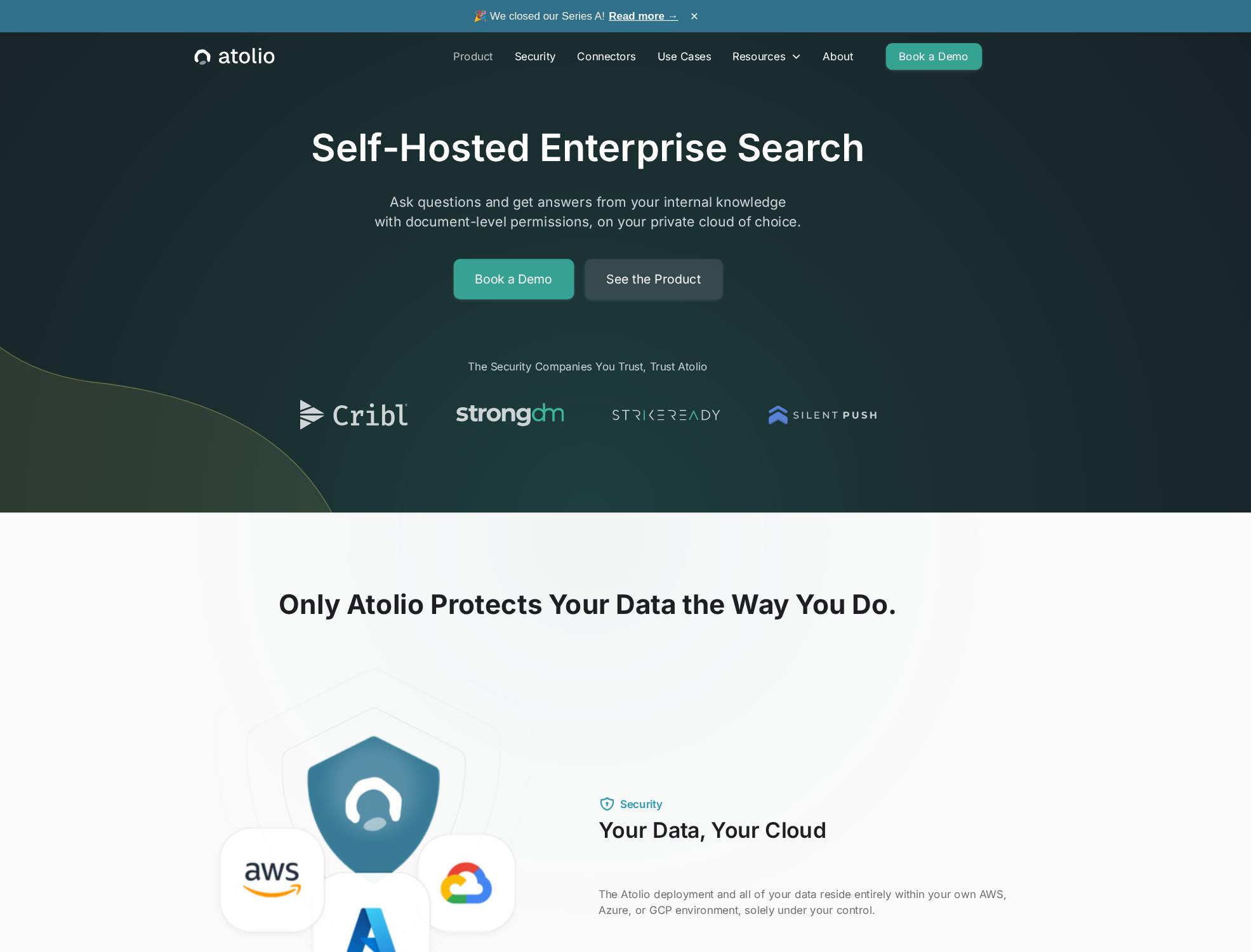
click at [510, 55] on link "Product" at bounding box center [517, 53] width 58 height 25
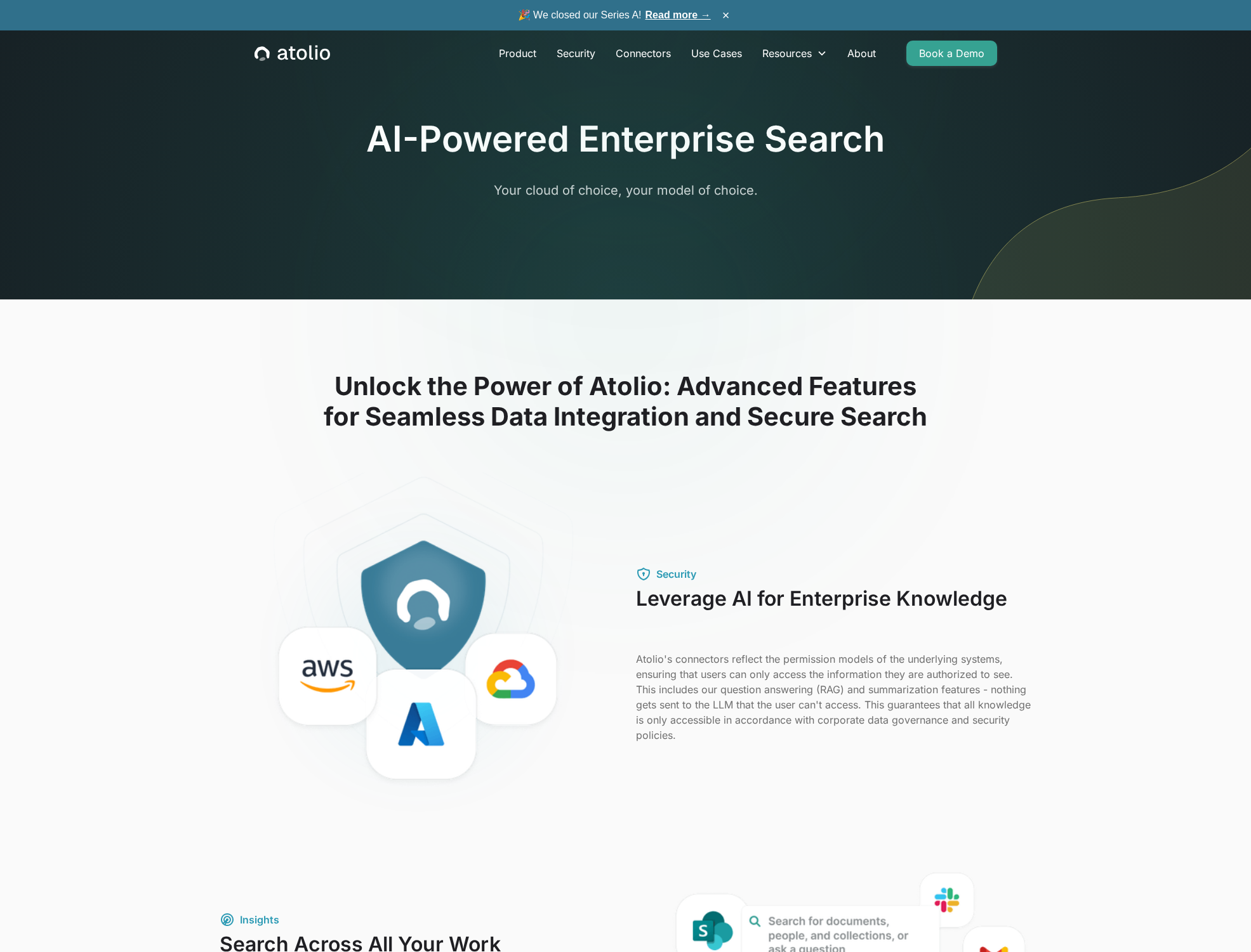
click at [294, 56] on icon "home" at bounding box center [292, 53] width 75 height 16
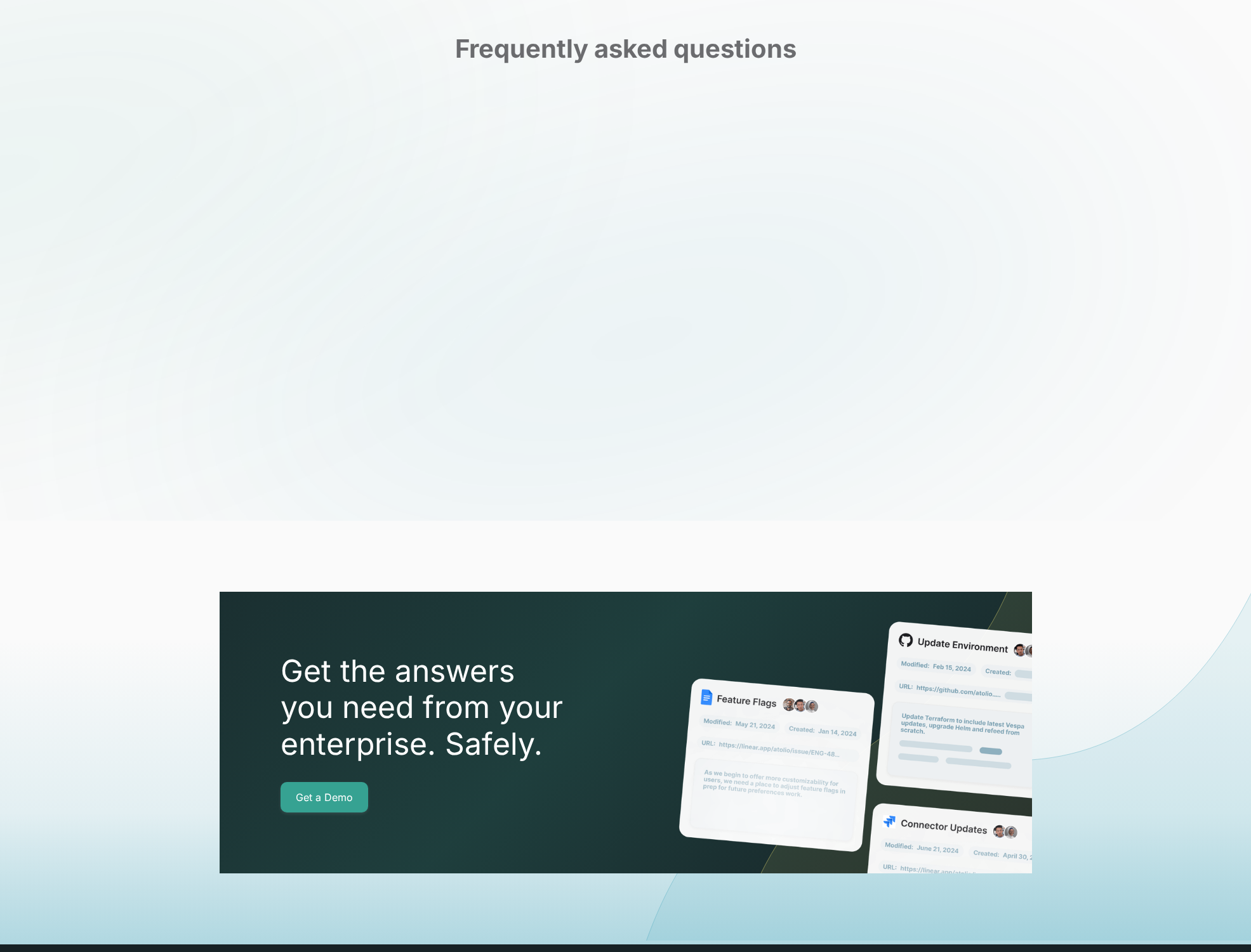
scroll to position [4095, 0]
